Goal: Navigation & Orientation: Find specific page/section

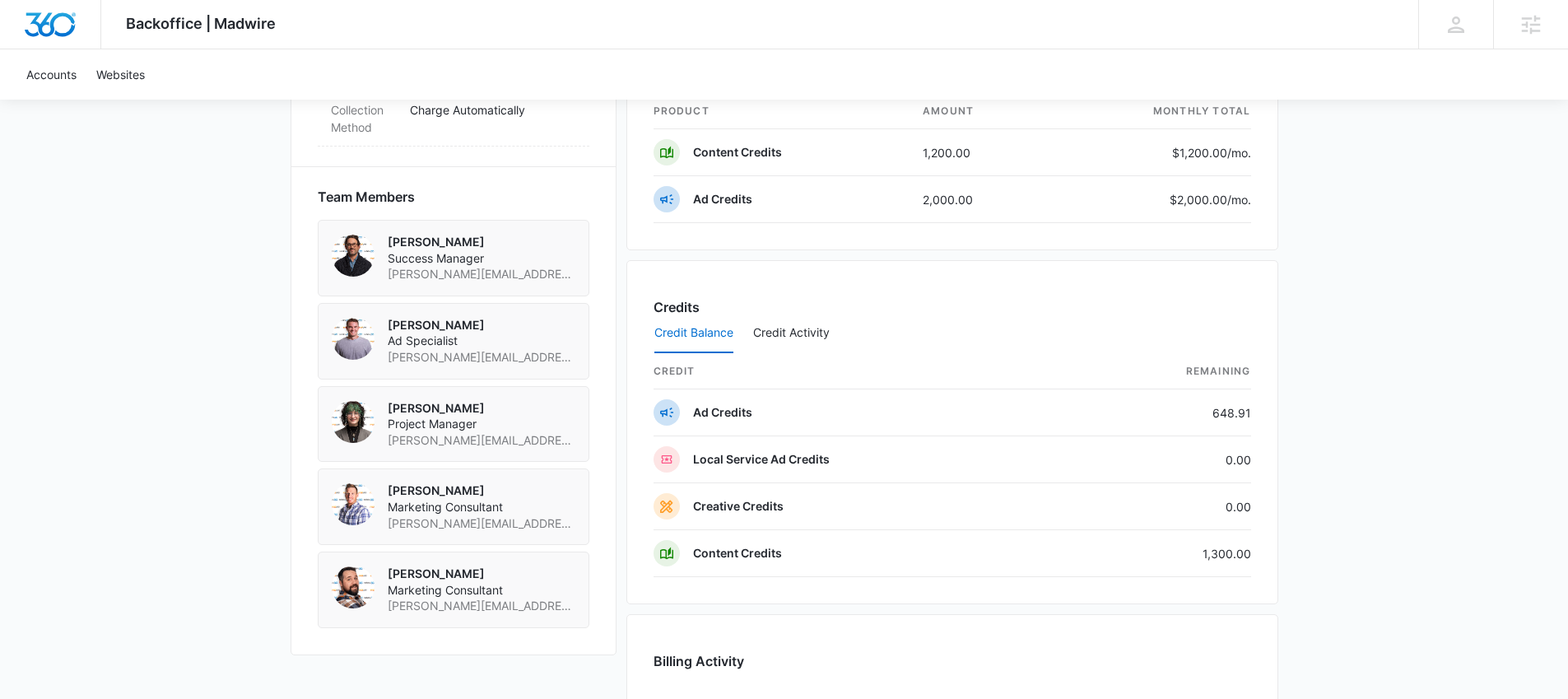
scroll to position [1129, 0]
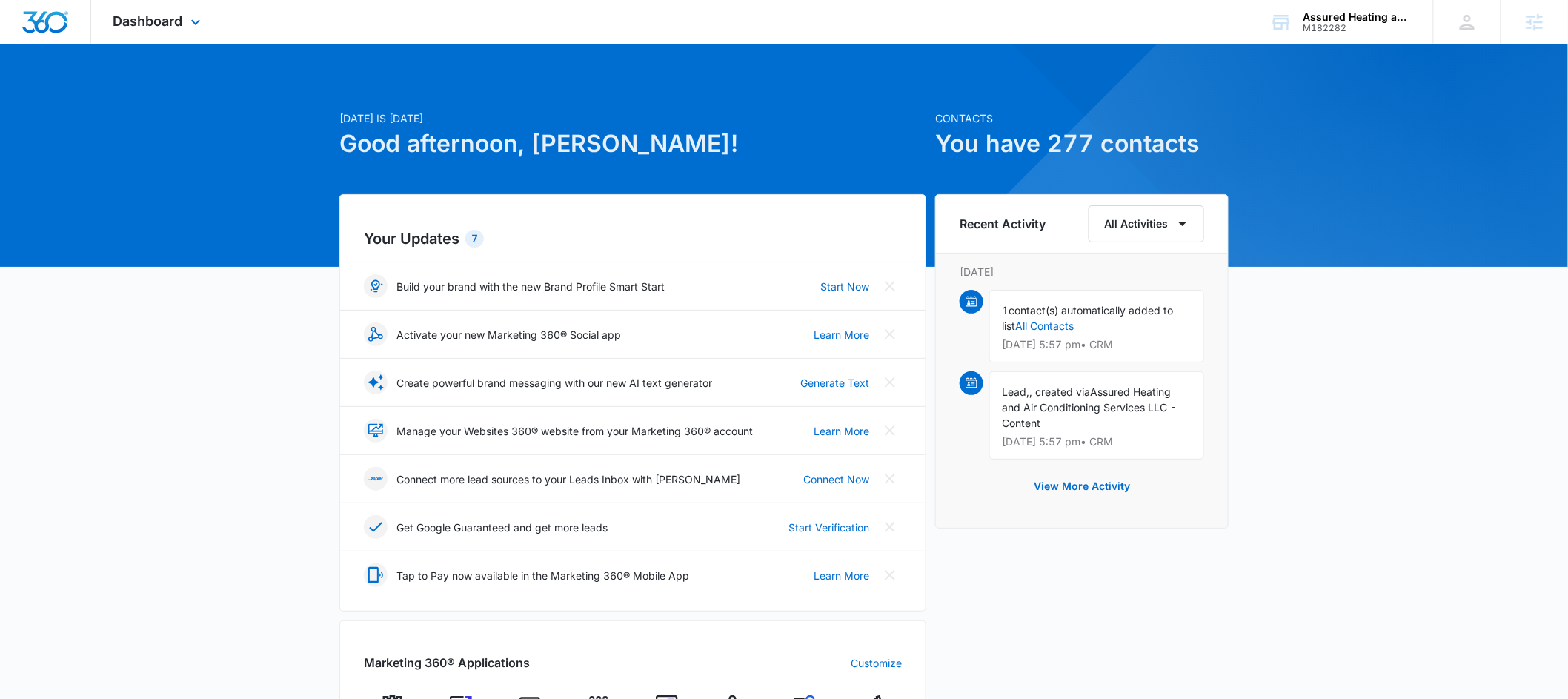
click at [194, 37] on div "Dashboard Apps Reputation Websites Forms CRM Email Social Content Ads Intellige…" at bounding box center [159, 21] width 136 height 43
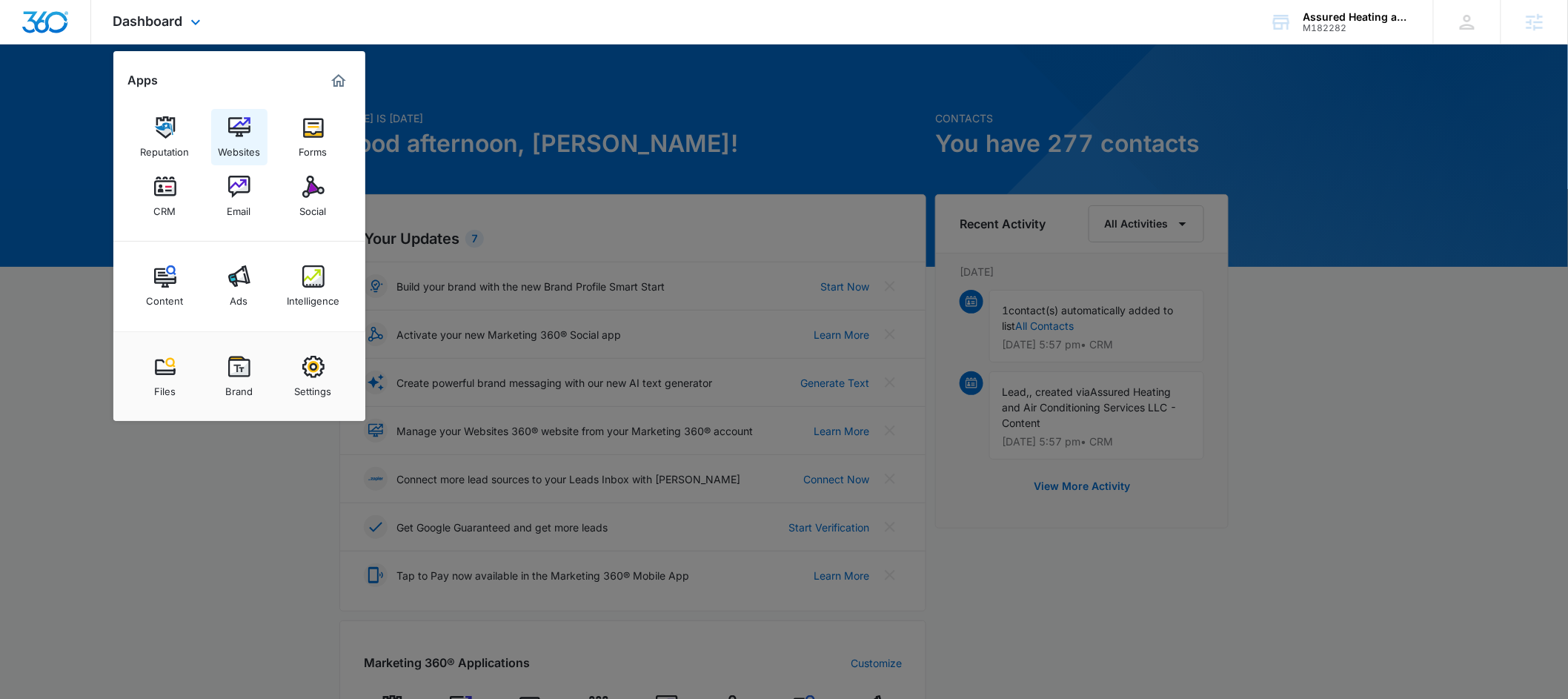
click at [242, 121] on img at bounding box center [239, 127] width 22 height 22
